Goal: Information Seeking & Learning: Check status

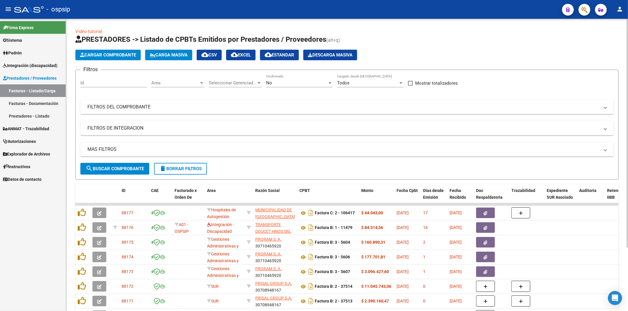
click at [328, 86] on div "No Confirmado" at bounding box center [299, 81] width 67 height 13
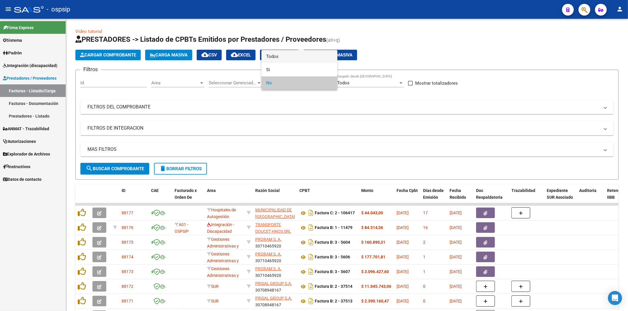
click at [298, 59] on span "Todos" at bounding box center [299, 56] width 67 height 13
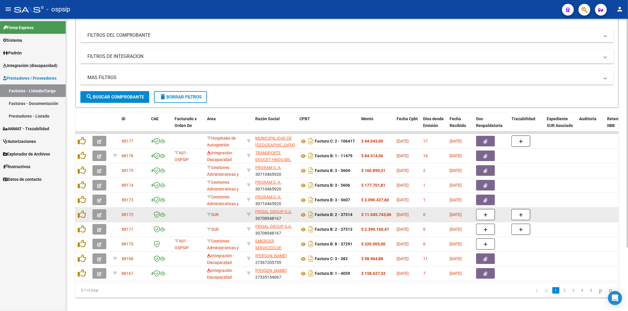
scroll to position [82, 0]
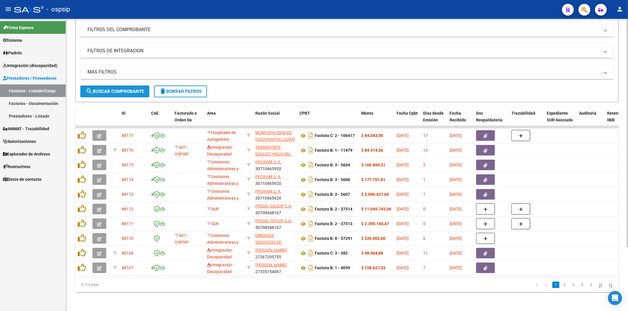
click at [125, 89] on span "search Buscar Comprobante" at bounding box center [115, 91] width 58 height 5
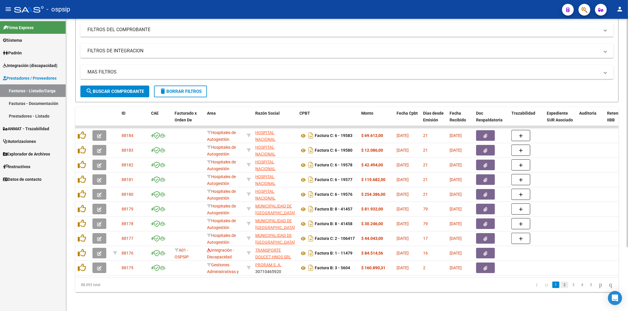
click at [561, 286] on link "2" at bounding box center [564, 285] width 7 height 6
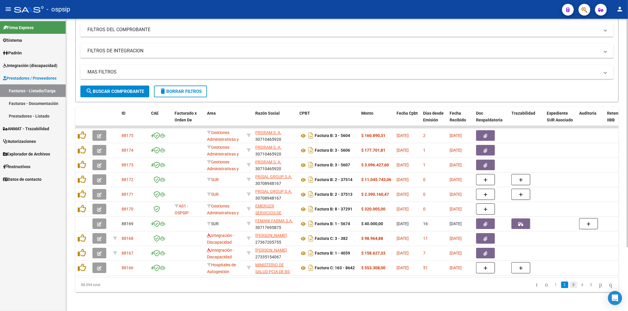
click at [570, 284] on link "3" at bounding box center [573, 285] width 7 height 6
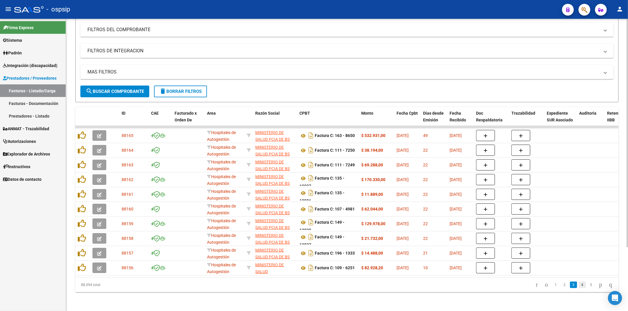
click at [579, 286] on link "4" at bounding box center [582, 285] width 7 height 6
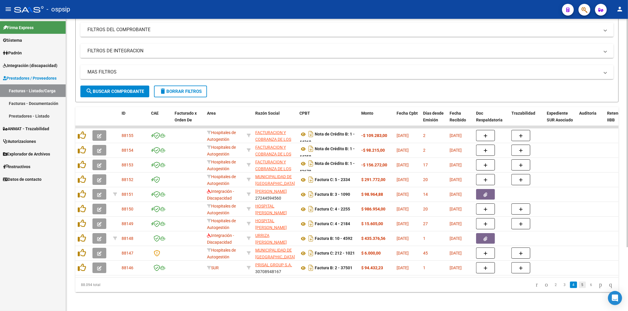
click at [579, 286] on link "5" at bounding box center [582, 285] width 7 height 6
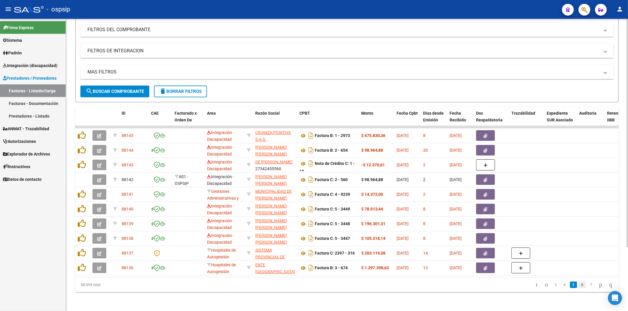
click at [579, 288] on link "6" at bounding box center [582, 285] width 7 height 6
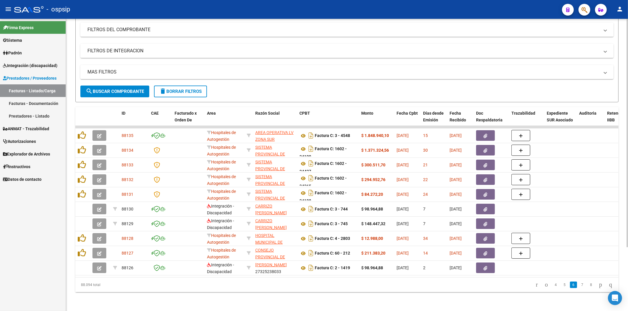
click at [579, 288] on link "7" at bounding box center [582, 285] width 7 height 6
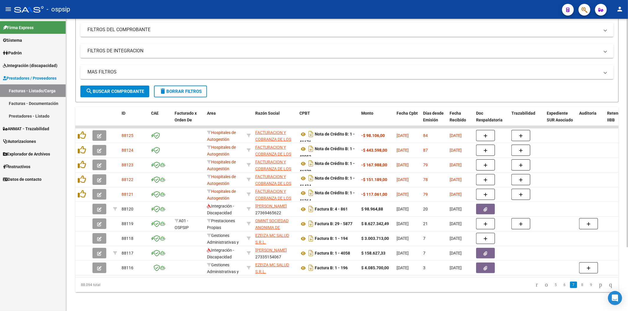
drag, startPoint x: 258, startPoint y: 273, endPoint x: 292, endPoint y: 275, distance: 33.7
click at [292, 275] on datatable-body "88125 Hospitales de Autogestión FACTURACION Y COBRANZA DE LOS EFECTORES PUBLICO…" at bounding box center [346, 202] width 543 height 152
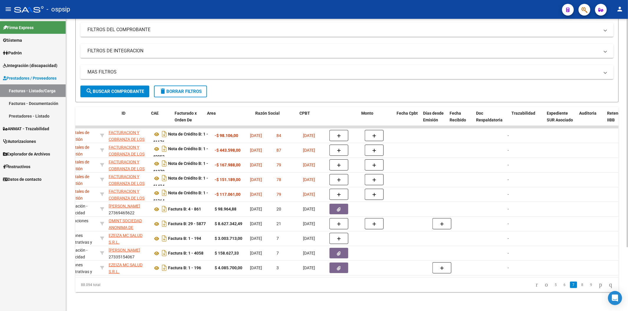
scroll to position [0, 0]
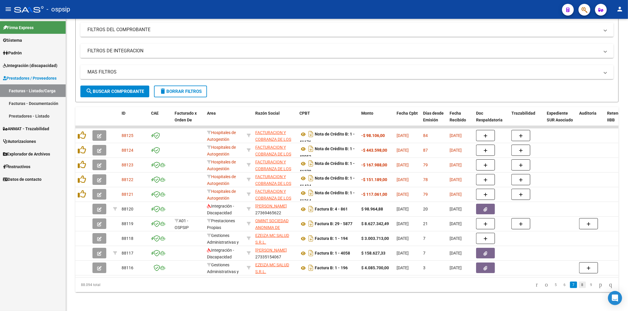
click at [579, 286] on link "8" at bounding box center [582, 285] width 7 height 6
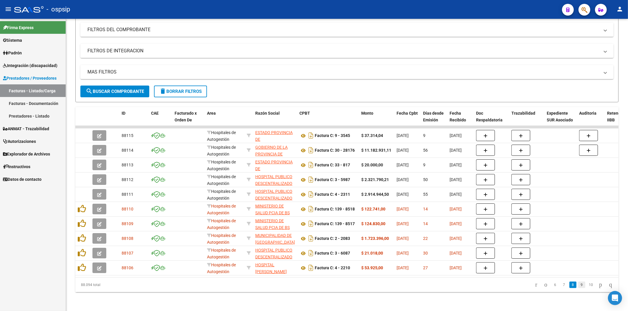
click at [578, 286] on link "9" at bounding box center [581, 285] width 7 height 6
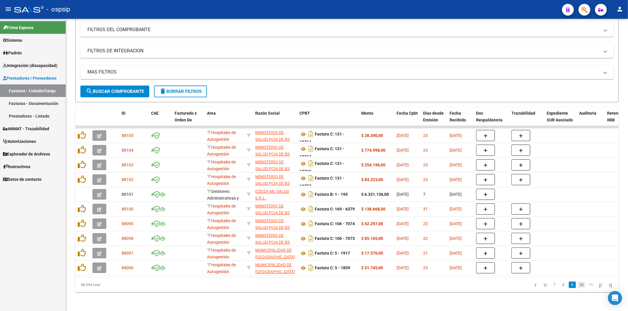
click at [578, 284] on link "10" at bounding box center [582, 285] width 8 height 6
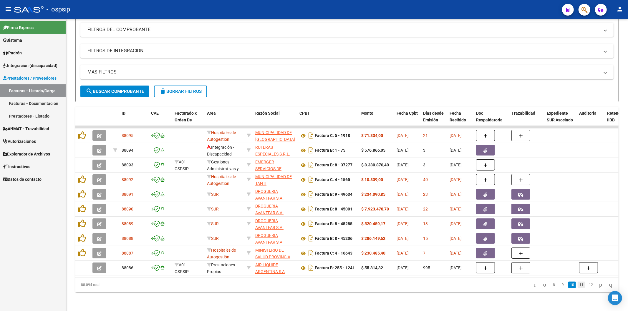
click at [578, 285] on link "11" at bounding box center [582, 285] width 8 height 6
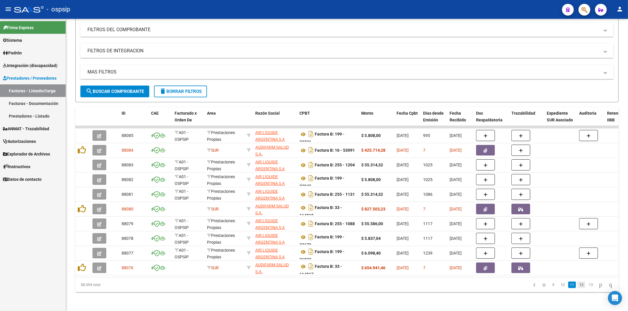
click at [578, 285] on link "12" at bounding box center [582, 285] width 8 height 6
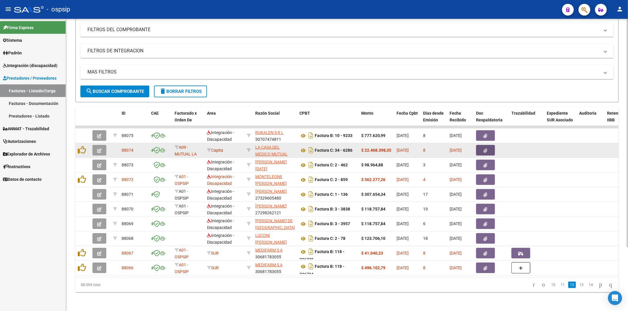
click at [488, 145] on button "button" at bounding box center [485, 150] width 19 height 11
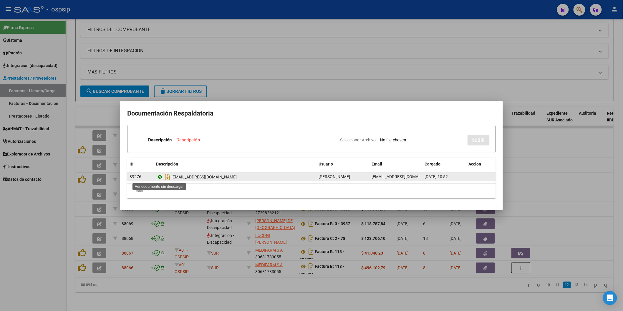
click at [160, 177] on icon at bounding box center [160, 177] width 8 height 7
